Goal: Transaction & Acquisition: Subscribe to service/newsletter

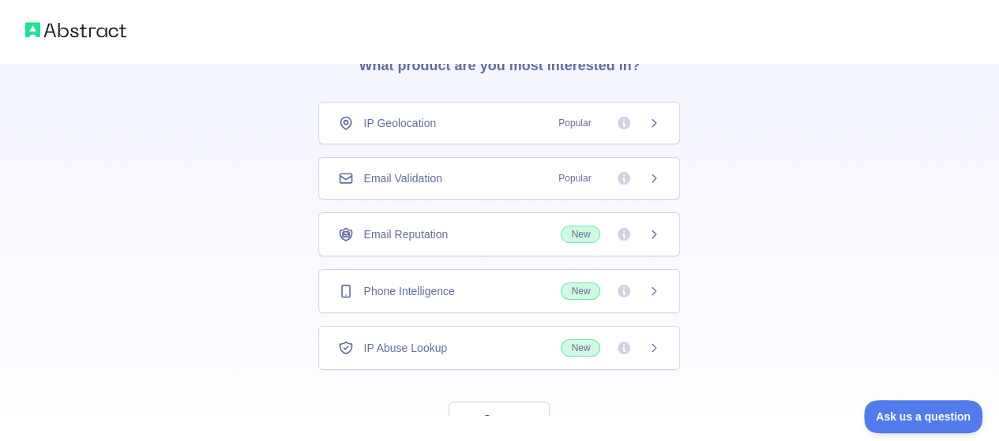
scroll to position [57, 0]
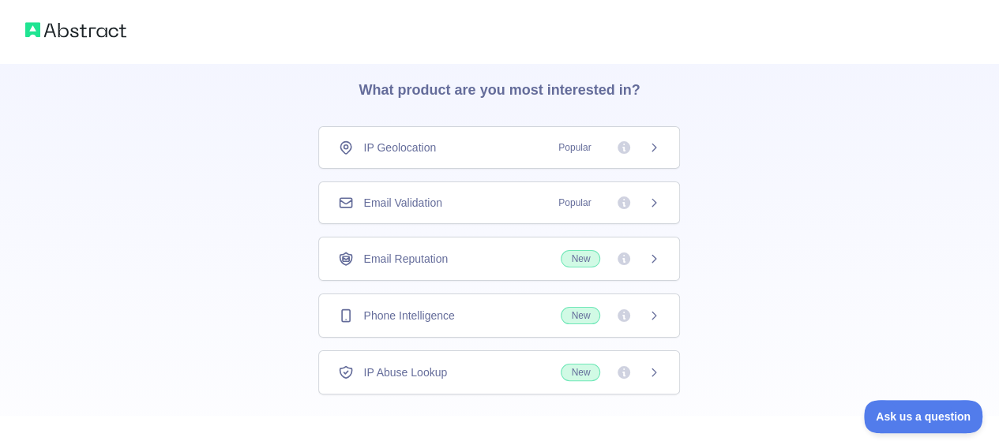
click at [520, 203] on div "Email Validation Popular" at bounding box center [499, 203] width 322 height 16
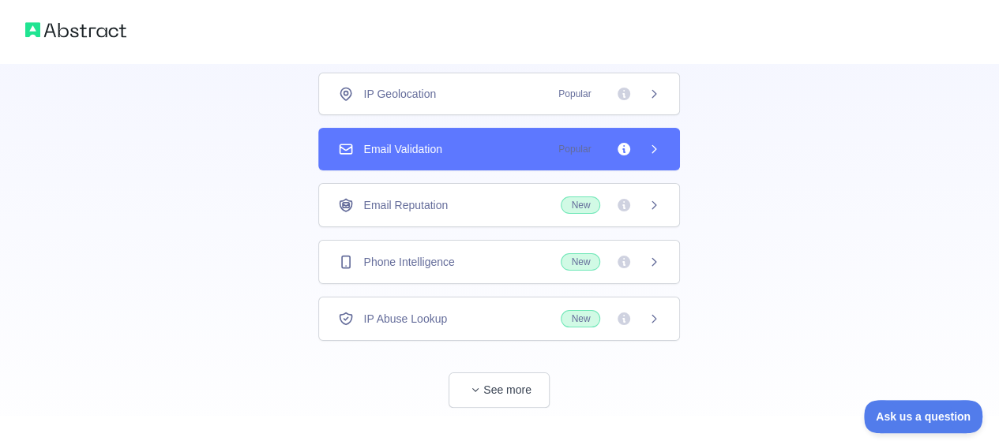
scroll to position [136, 0]
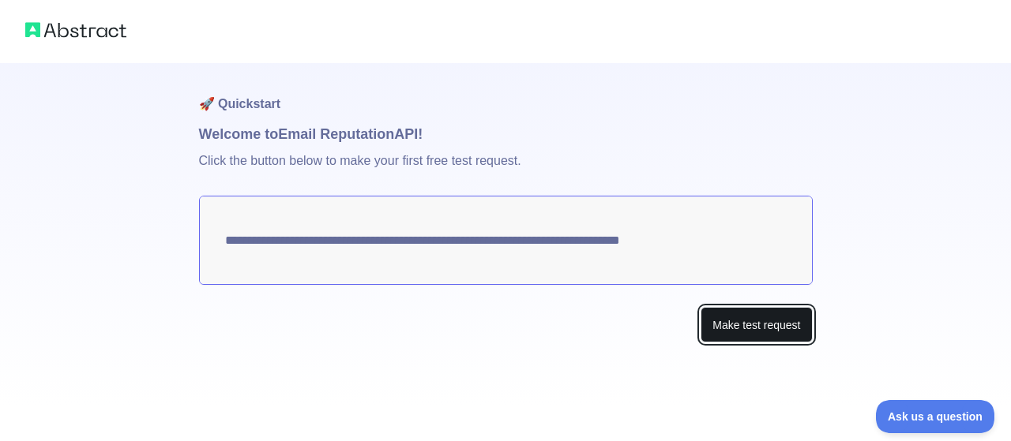
click at [746, 325] on button "Make test request" at bounding box center [756, 325] width 111 height 36
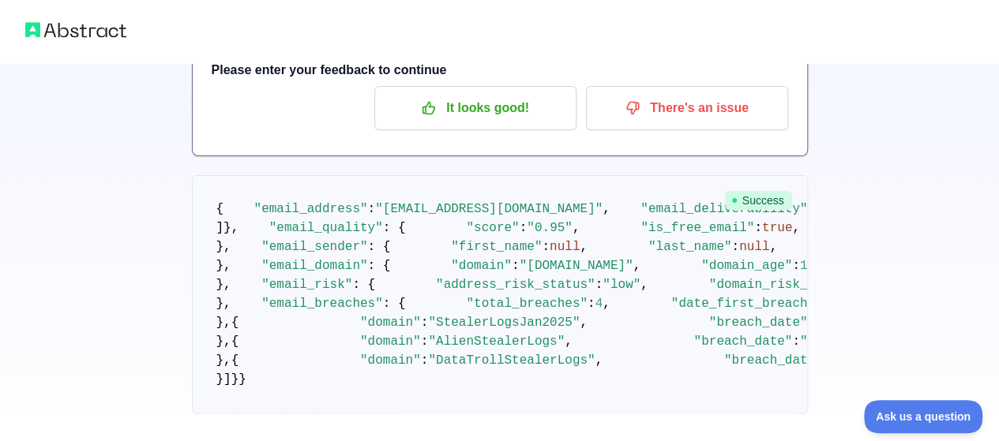
scroll to position [21, 0]
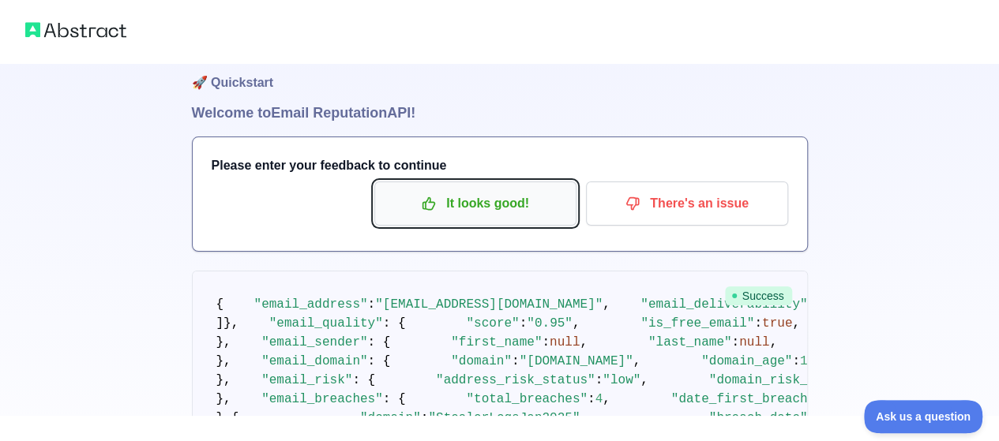
click at [515, 203] on p "It looks good!" at bounding box center [475, 203] width 178 height 27
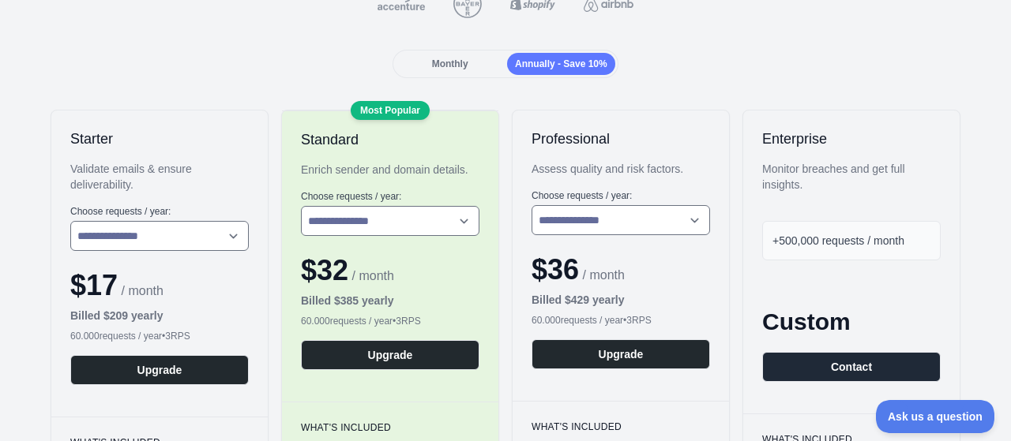
scroll to position [158, 0]
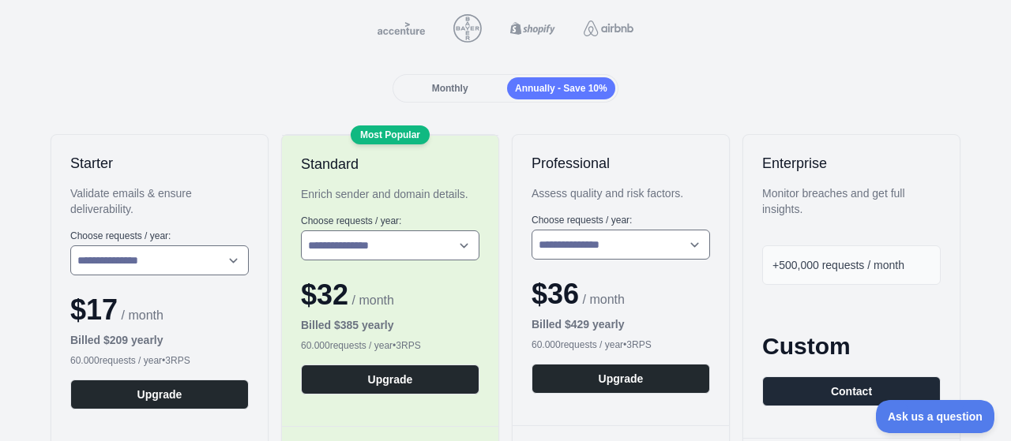
click at [460, 92] on span "Monthly" at bounding box center [450, 88] width 36 height 11
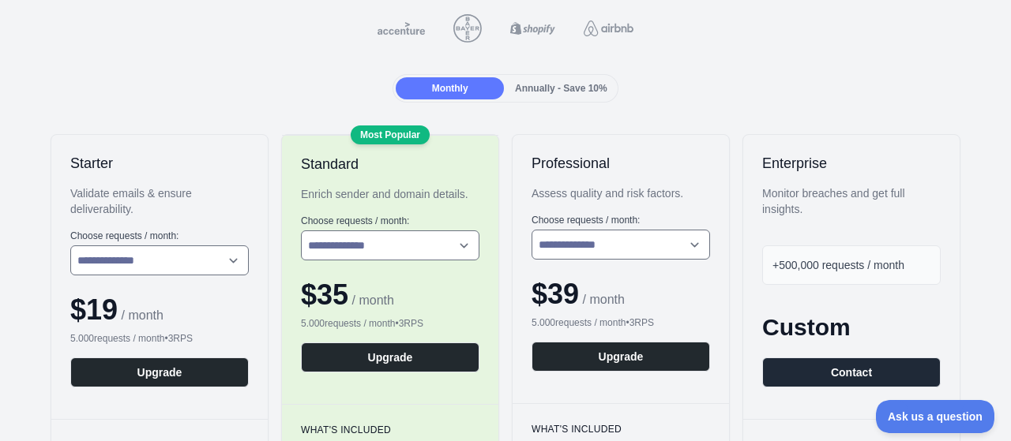
click at [577, 95] on div "Annually - Save 10%" at bounding box center [561, 88] width 108 height 22
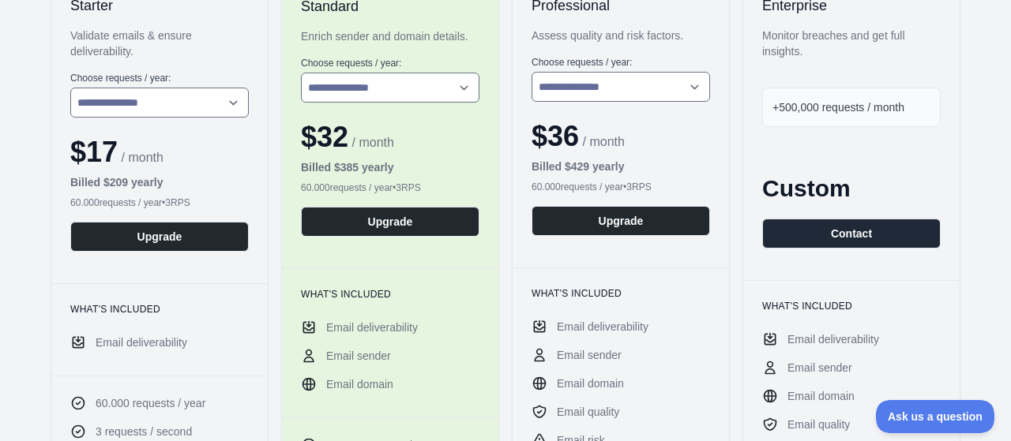
scroll to position [0, 0]
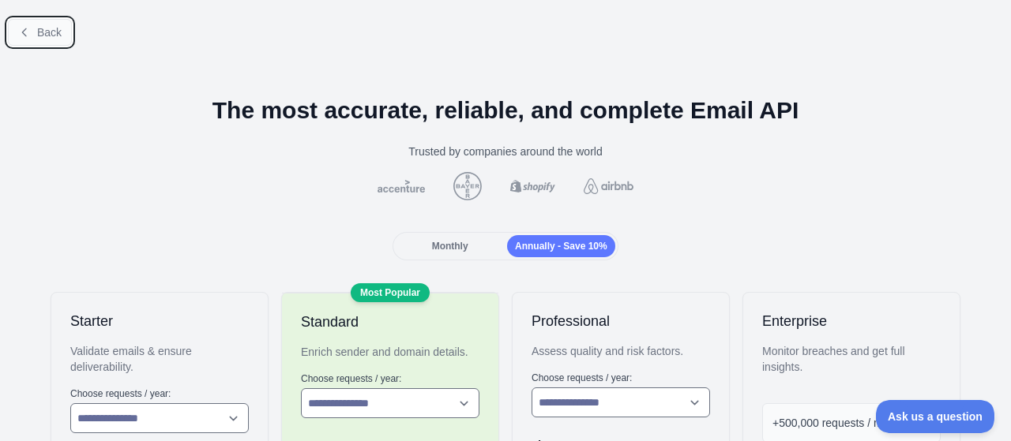
click at [30, 29] on icon at bounding box center [24, 32] width 13 height 13
